Goal: Navigation & Orientation: Find specific page/section

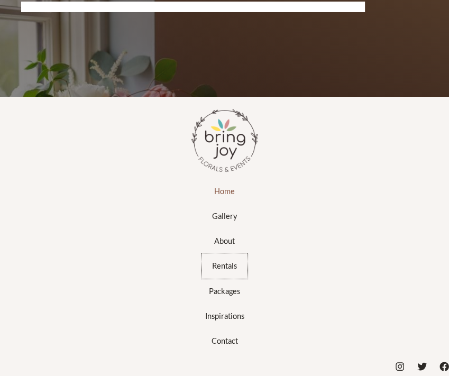
scroll to position [4409, 0]
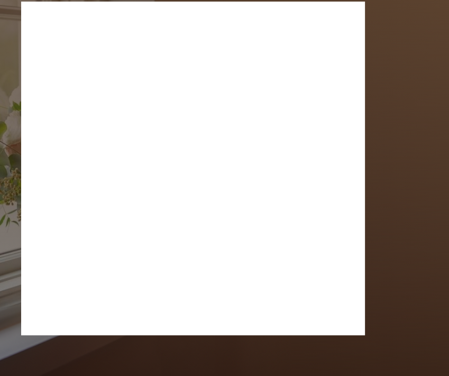
click at [179, 284] on div at bounding box center [193, 169] width 344 height 334
click at [382, 172] on div "Let’s get in touch We would love the opportunity to collaborate and bring your …" at bounding box center [224, 127] width 407 height 484
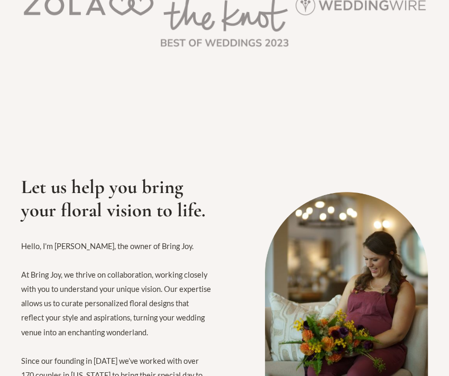
scroll to position [0, 0]
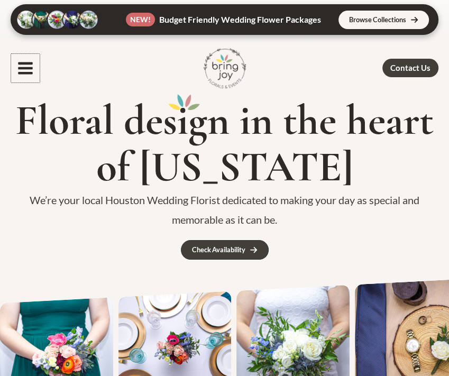
click at [22, 71] on icon "button" at bounding box center [25, 68] width 17 height 17
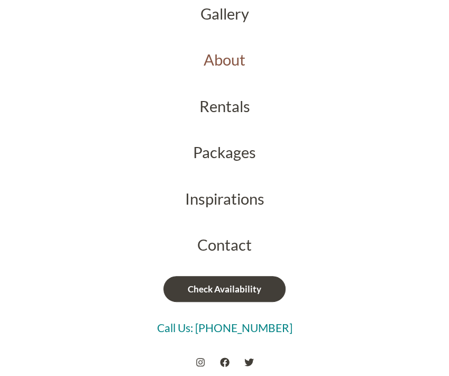
scroll to position [108, 0]
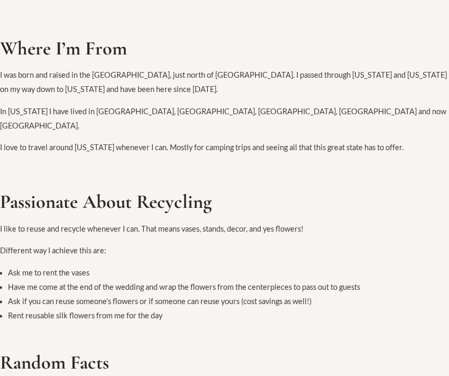
scroll to position [544, 0]
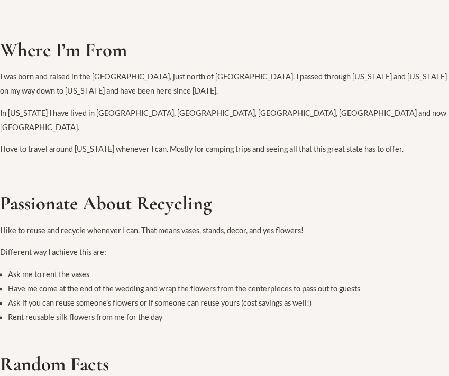
click at [190, 114] on p "In Texas I have lived in Katy, Cypress, Richmond, The Heights and now Lindale P…" at bounding box center [224, 120] width 449 height 29
